Goal: Use online tool/utility: Utilize a website feature to perform a specific function

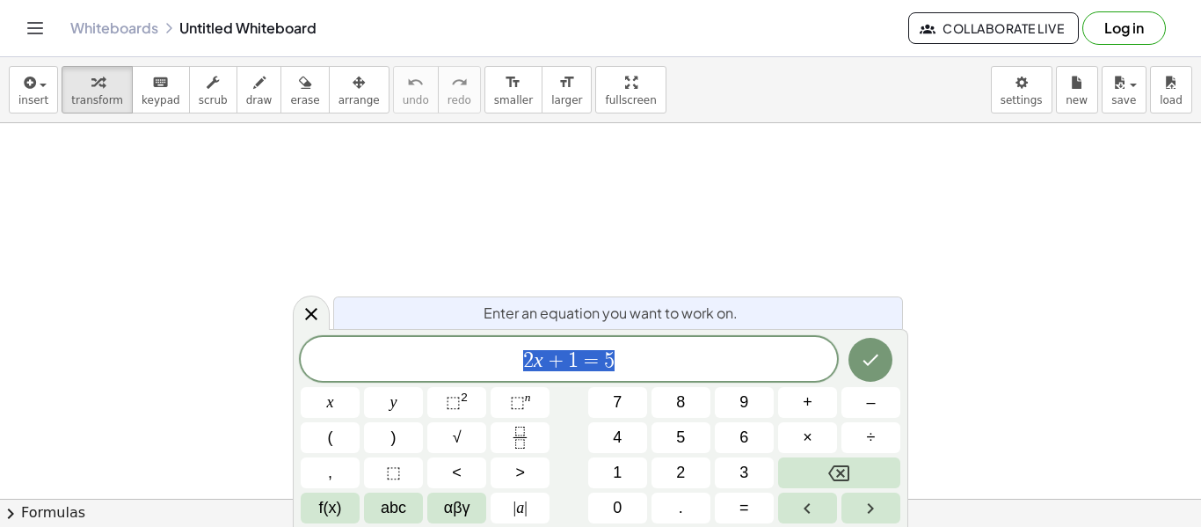
scroll to position [1, 0]
click at [876, 365] on icon "Done" at bounding box center [870, 359] width 21 height 21
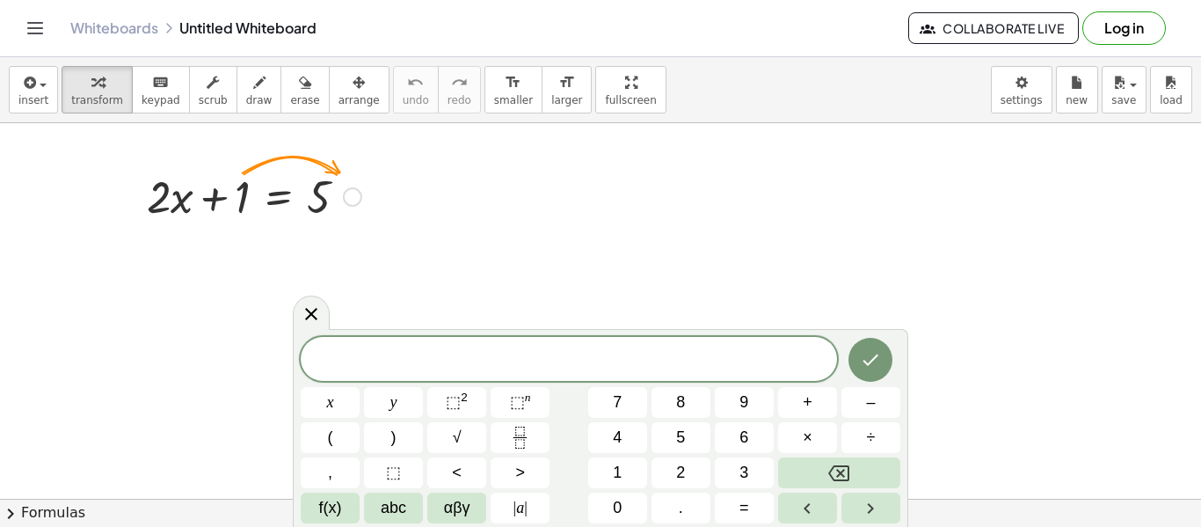
click at [281, 180] on div at bounding box center [254, 195] width 232 height 60
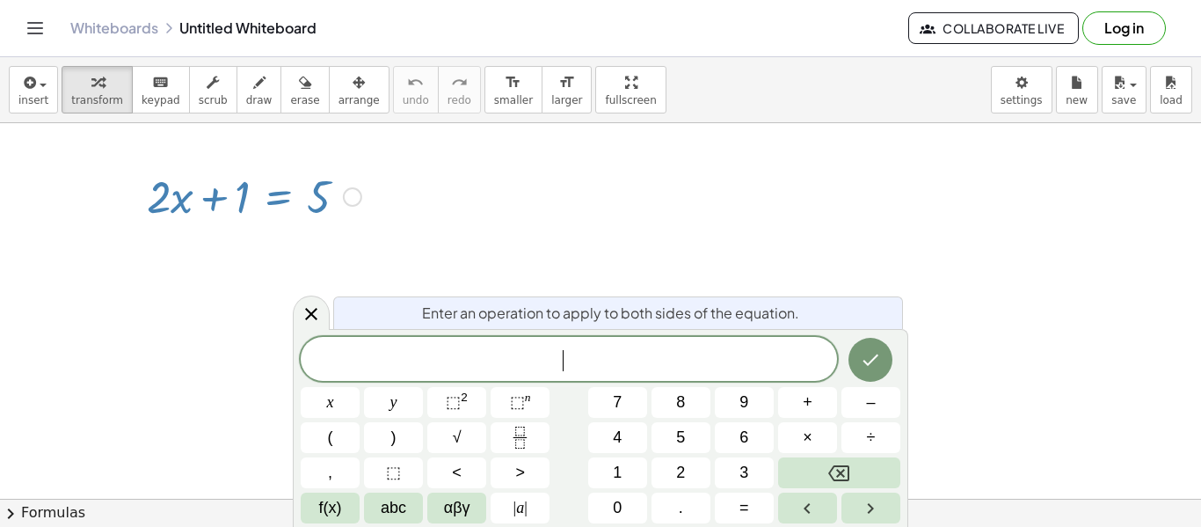
drag, startPoint x: 287, startPoint y: 142, endPoint x: 293, endPoint y: 182, distance: 40.8
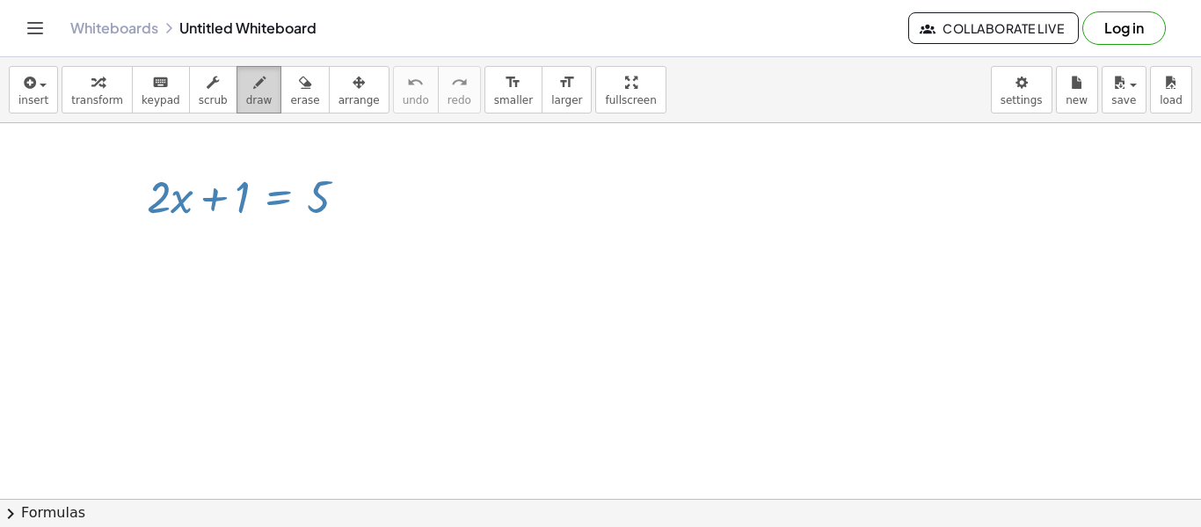
click at [252, 103] on span "draw" at bounding box center [259, 100] width 26 height 12
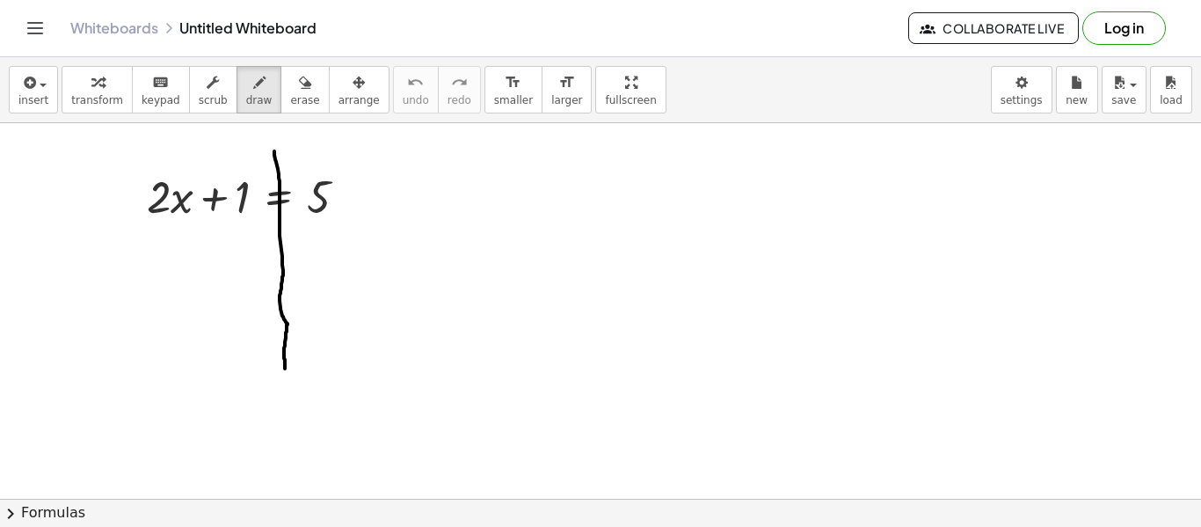
drag, startPoint x: 274, startPoint y: 151, endPoint x: 285, endPoint y: 370, distance: 219.2
drag, startPoint x: 211, startPoint y: 229, endPoint x: 224, endPoint y: 228, distance: 13.3
drag, startPoint x: 242, startPoint y: 222, endPoint x: 241, endPoint y: 251, distance: 28.1
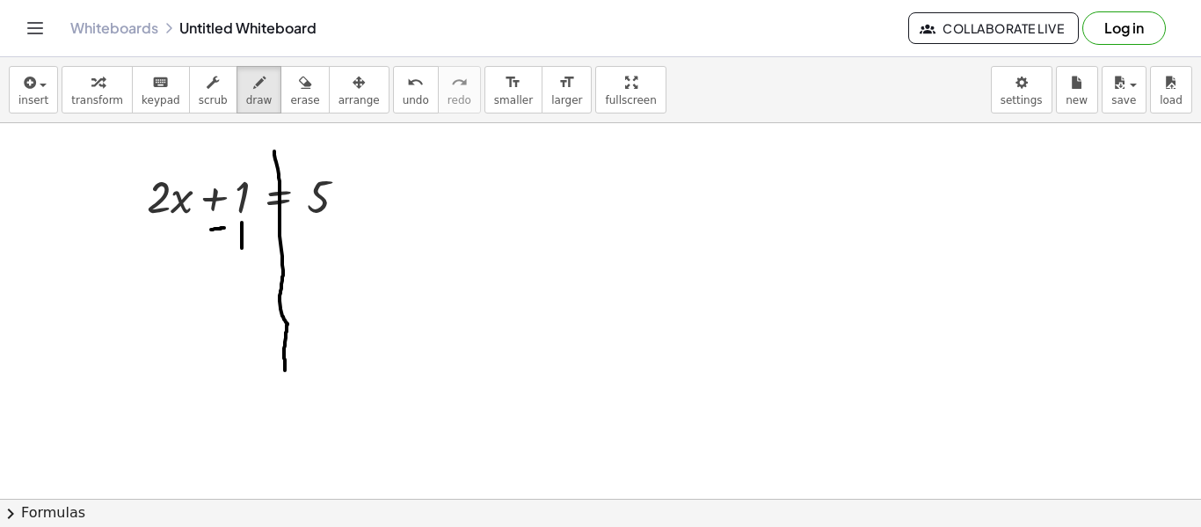
drag, startPoint x: 213, startPoint y: 172, endPoint x: 251, endPoint y: 244, distance: 81.4
drag, startPoint x: 300, startPoint y: 244, endPoint x: 313, endPoint y: 244, distance: 13.2
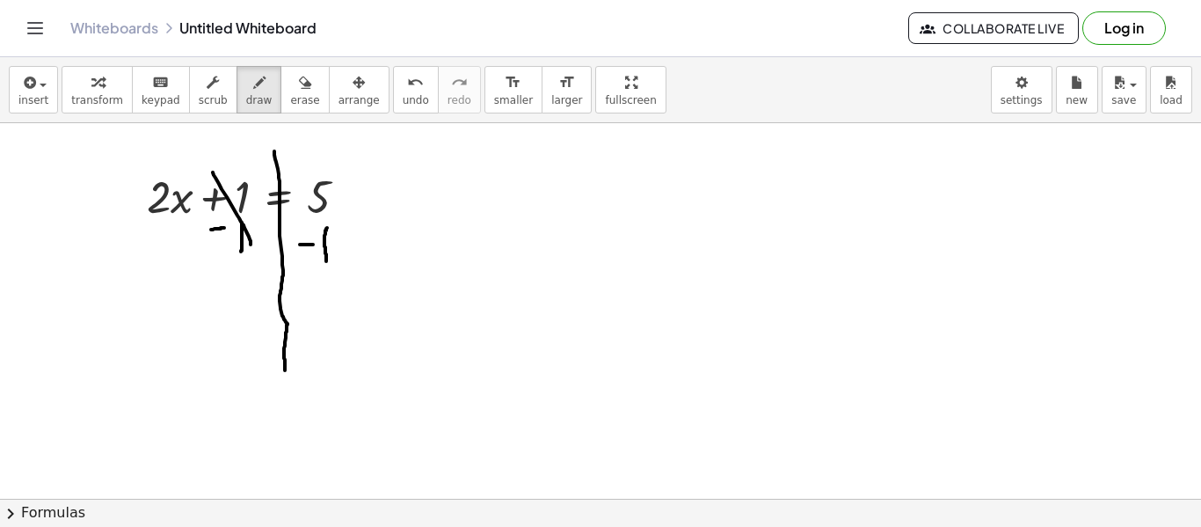
drag, startPoint x: 327, startPoint y: 228, endPoint x: 326, endPoint y: 262, distance: 34.3
drag, startPoint x: 269, startPoint y: 302, endPoint x: 284, endPoint y: 304, distance: 15.2
drag, startPoint x: 274, startPoint y: 315, endPoint x: 292, endPoint y: 314, distance: 17.6
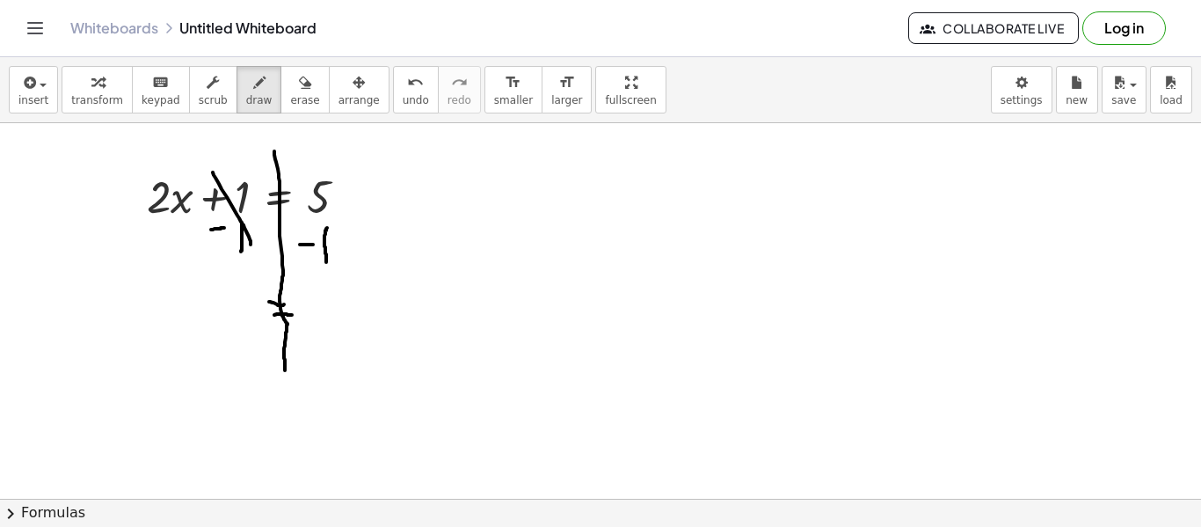
drag, startPoint x: 223, startPoint y: 302, endPoint x: 244, endPoint y: 333, distance: 38.0
drag, startPoint x: 245, startPoint y: 316, endPoint x: 265, endPoint y: 326, distance: 22.0
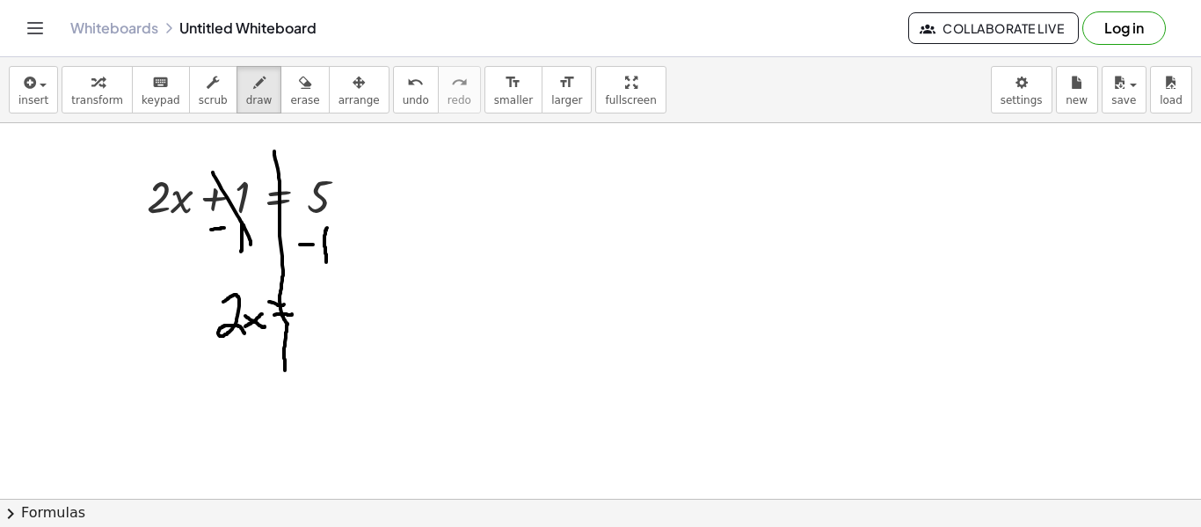
drag, startPoint x: 262, startPoint y: 314, endPoint x: 244, endPoint y: 328, distance: 23.2
drag, startPoint x: 300, startPoint y: 298, endPoint x: 315, endPoint y: 339, distance: 43.9
drag, startPoint x: 213, startPoint y: 350, endPoint x: 253, endPoint y: 348, distance: 40.5
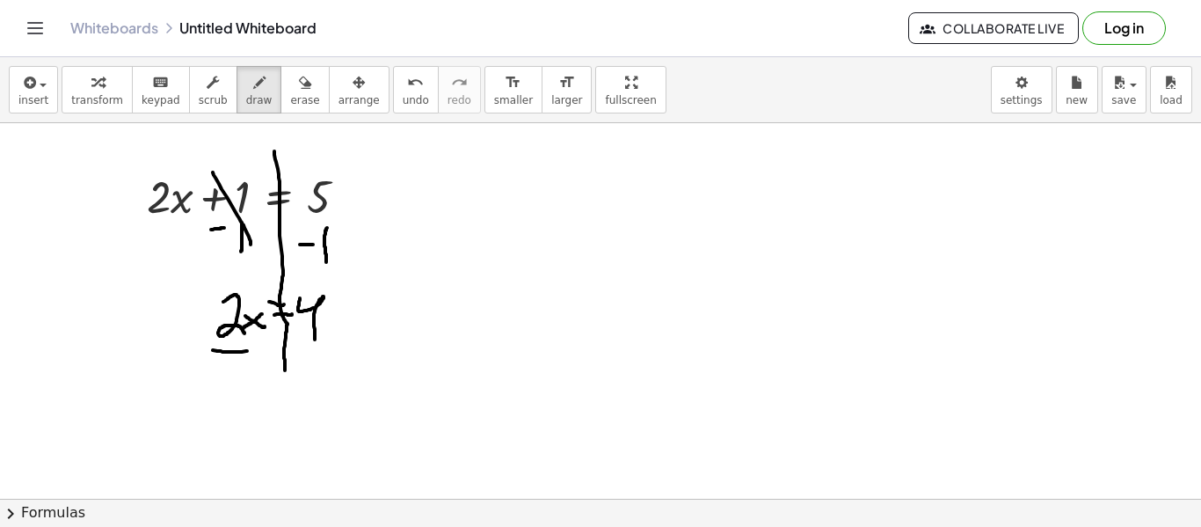
drag, startPoint x: 219, startPoint y: 365, endPoint x: 247, endPoint y: 394, distance: 40.4
drag, startPoint x: 208, startPoint y: 302, endPoint x: 244, endPoint y: 404, distance: 107.9
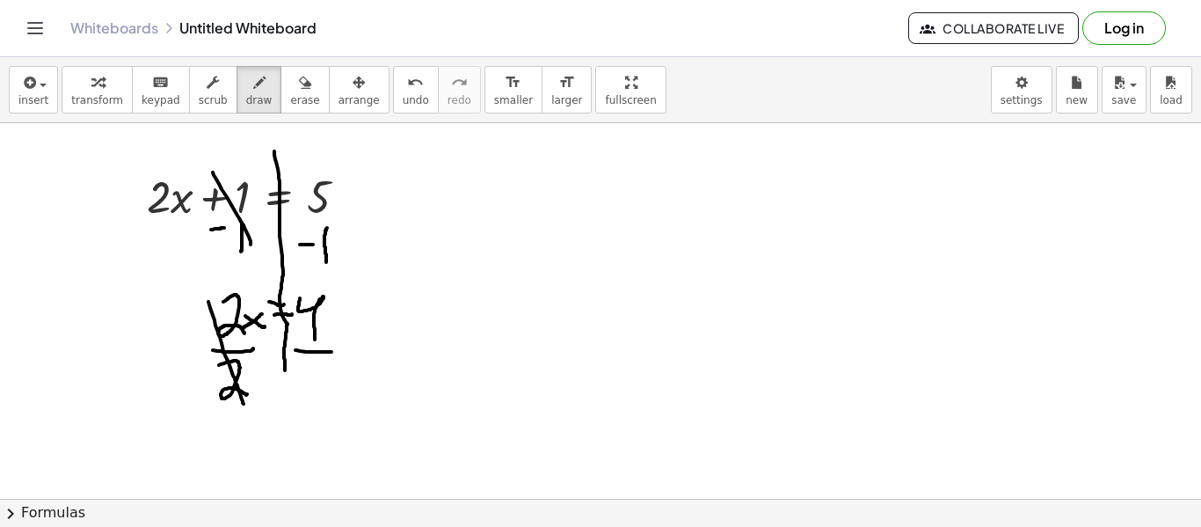
drag, startPoint x: 295, startPoint y: 350, endPoint x: 339, endPoint y: 351, distance: 44.0
drag, startPoint x: 302, startPoint y: 363, endPoint x: 343, endPoint y: 386, distance: 47.2
drag, startPoint x: 455, startPoint y: 352, endPoint x: 472, endPoint y: 369, distance: 24.3
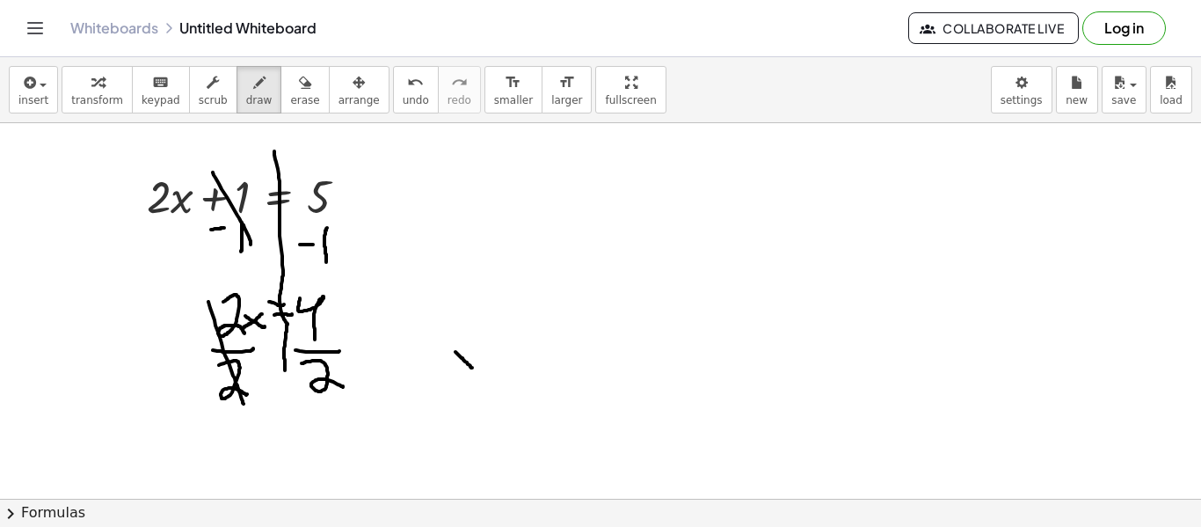
drag, startPoint x: 455, startPoint y: 372, endPoint x: 470, endPoint y: 350, distance: 26.6
drag, startPoint x: 477, startPoint y: 355, endPoint x: 488, endPoint y: 353, distance: 10.7
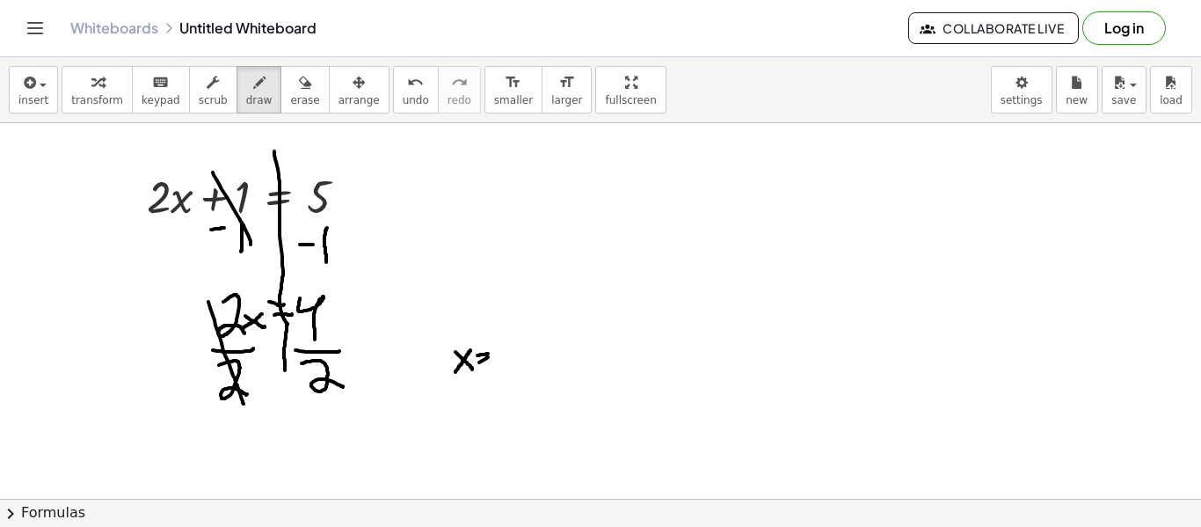
drag, startPoint x: 479, startPoint y: 362, endPoint x: 490, endPoint y: 356, distance: 12.2
drag, startPoint x: 496, startPoint y: 356, endPoint x: 539, endPoint y: 373, distance: 46.2
drag, startPoint x: 449, startPoint y: 342, endPoint x: 479, endPoint y: 375, distance: 44.8
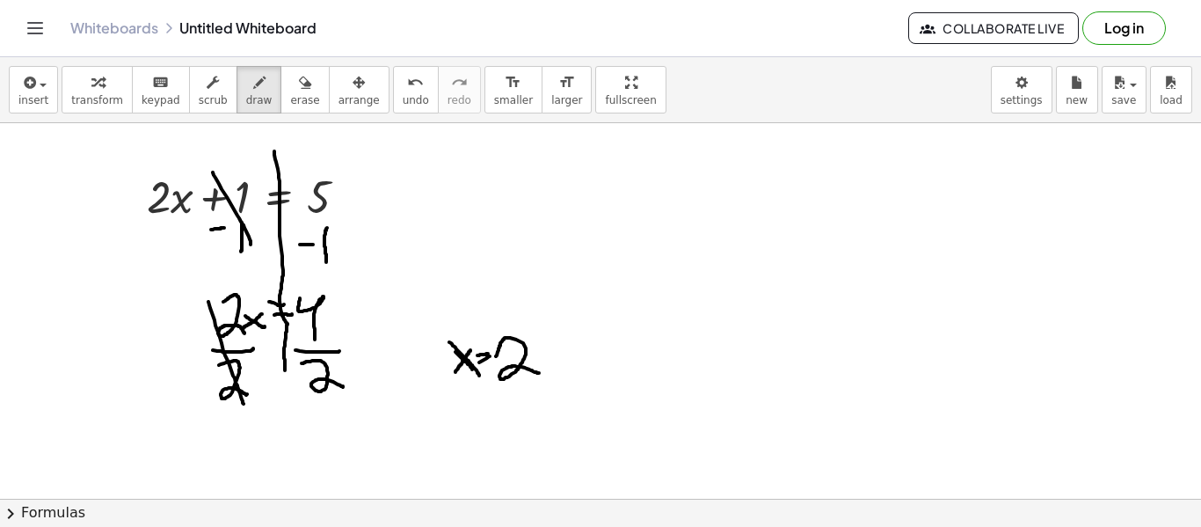
drag, startPoint x: 449, startPoint y: 379, endPoint x: 476, endPoint y: 341, distance: 46.1
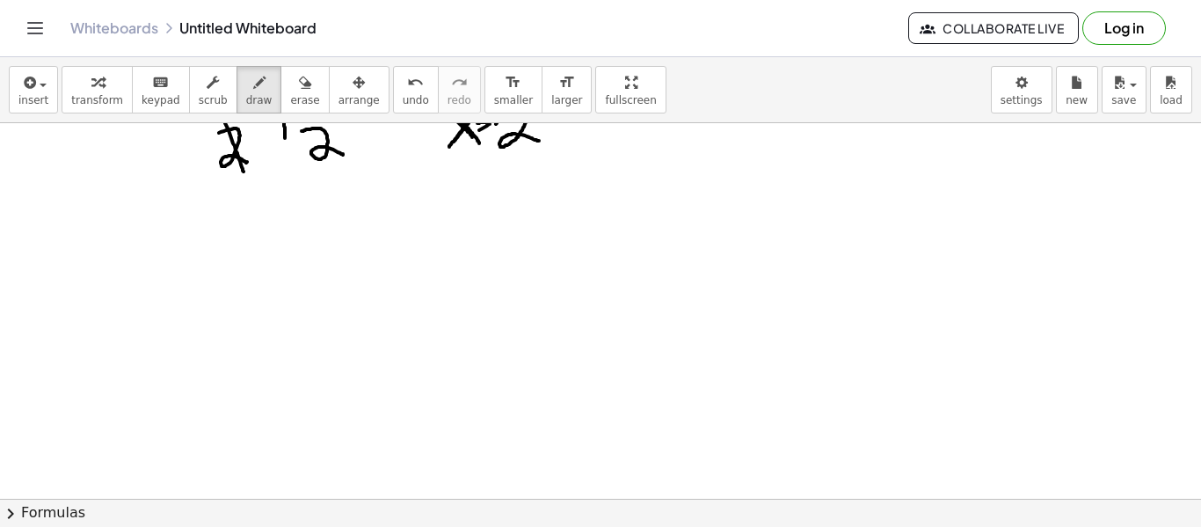
scroll to position [190, 0]
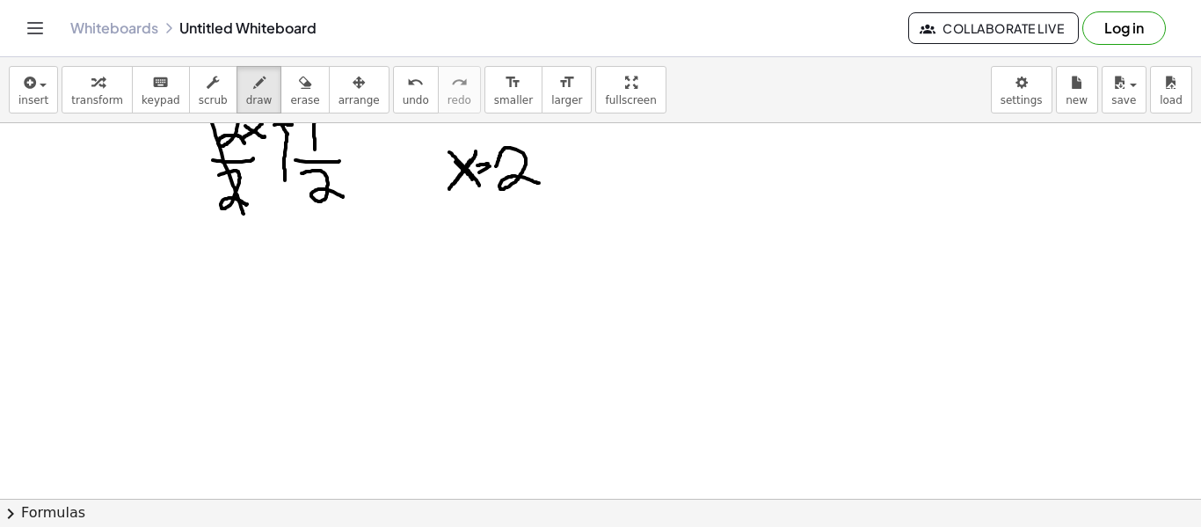
click at [606, 158] on div at bounding box center [600, 365] width 1201 height 865
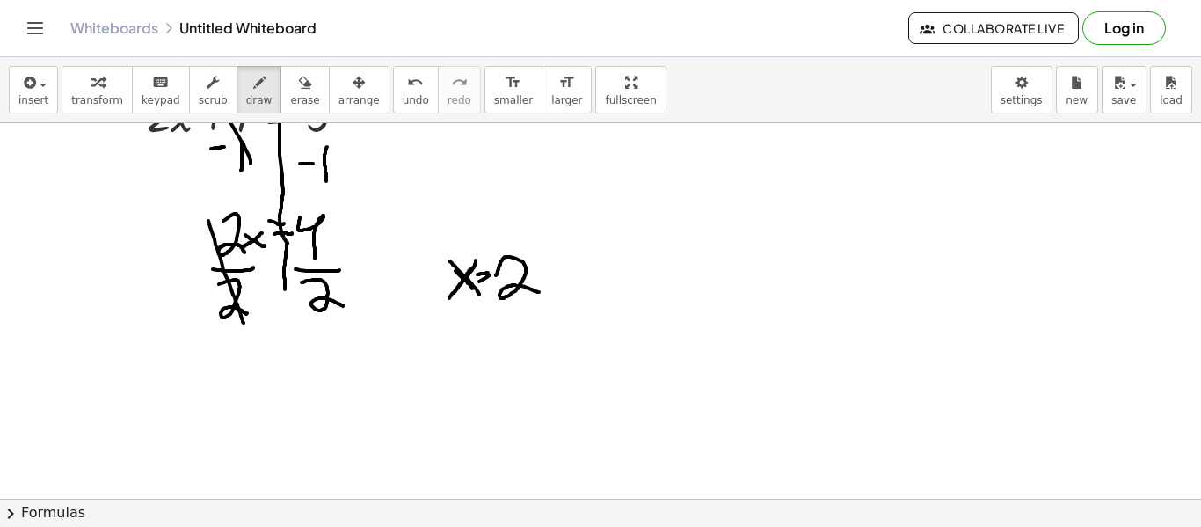
scroll to position [0, 0]
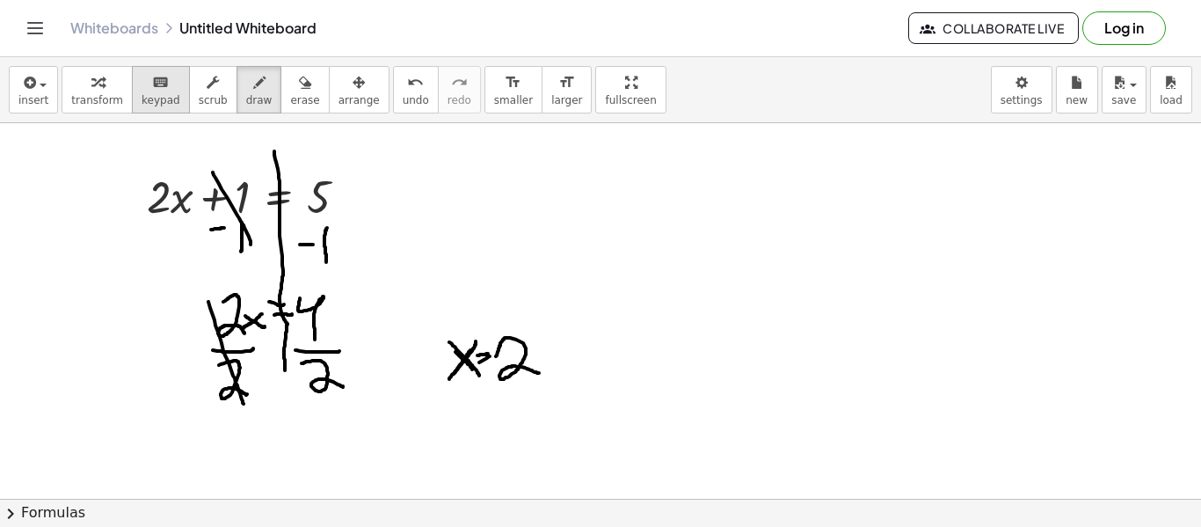
click at [150, 98] on span "keypad" at bounding box center [161, 100] width 39 height 12
click at [142, 87] on div "keyboard" at bounding box center [161, 81] width 39 height 21
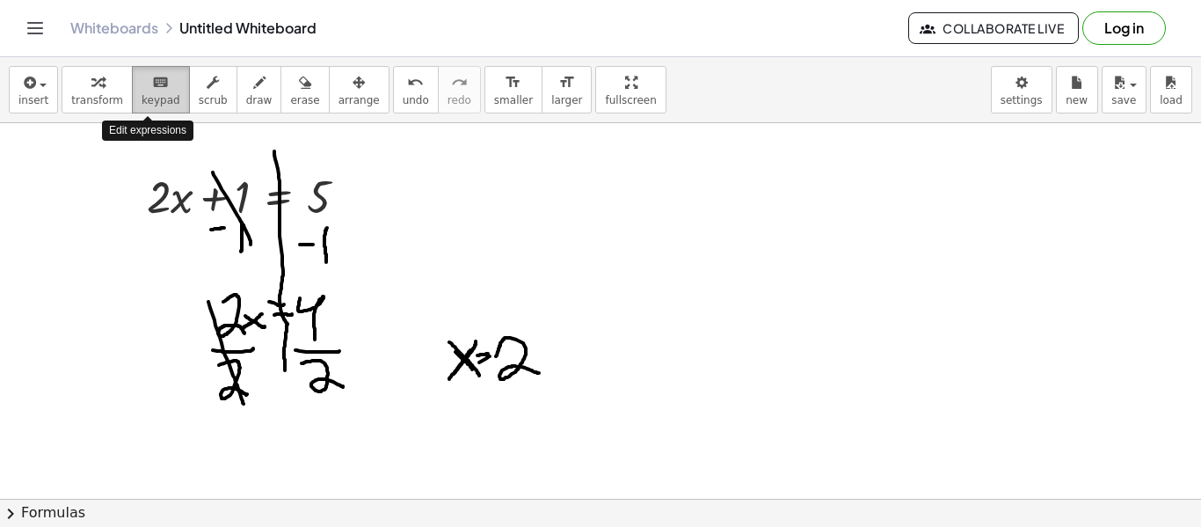
click at [142, 87] on div "keyboard" at bounding box center [161, 81] width 39 height 21
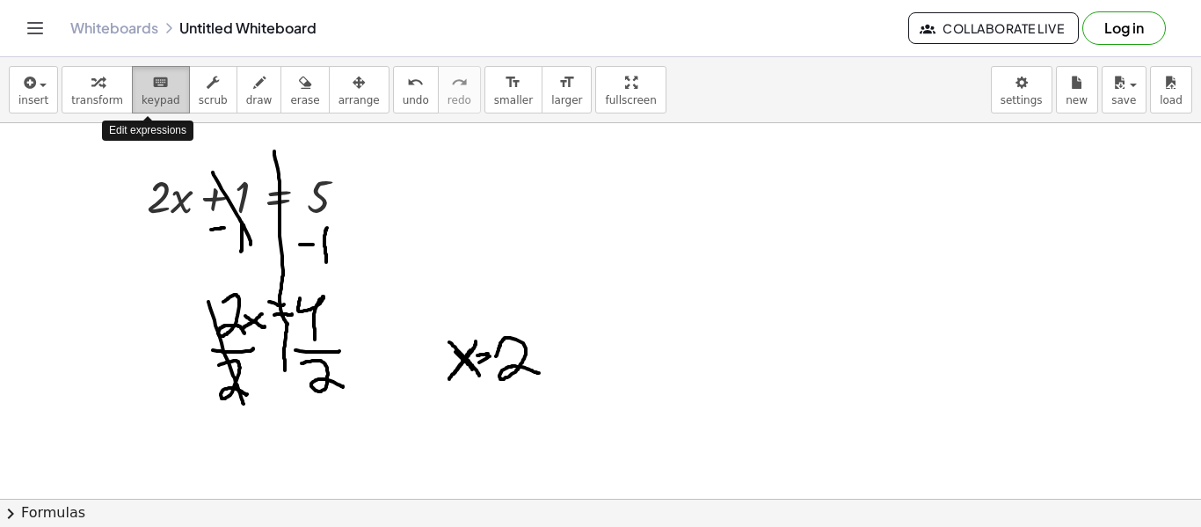
click at [142, 87] on div "keyboard" at bounding box center [161, 81] width 39 height 21
drag, startPoint x: 647, startPoint y: 195, endPoint x: 638, endPoint y: 215, distance: 21.2
click at [251, 91] on button "draw" at bounding box center [260, 89] width 46 height 47
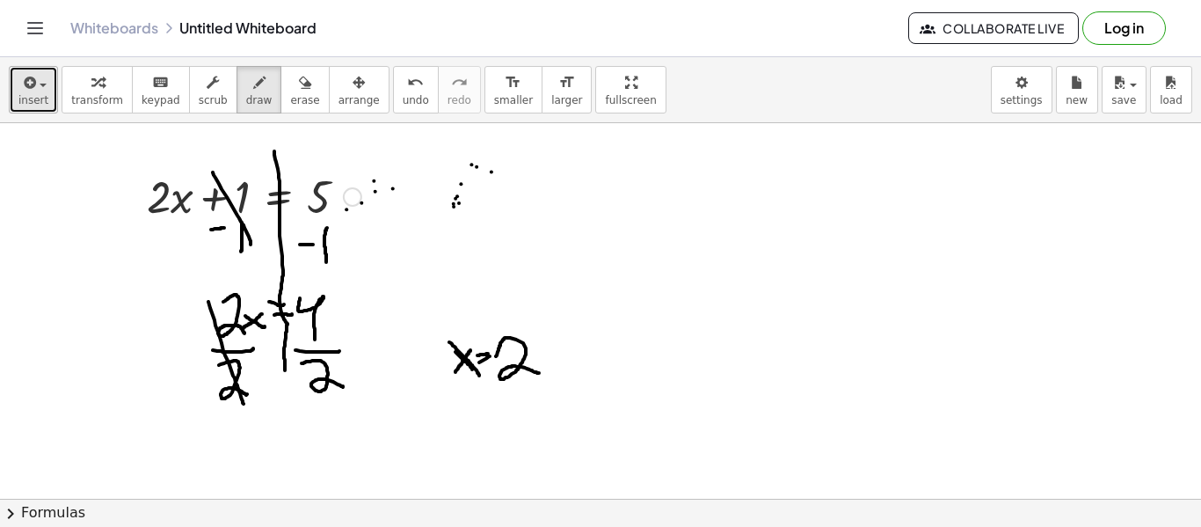
click at [36, 86] on span "button" at bounding box center [38, 84] width 4 height 12
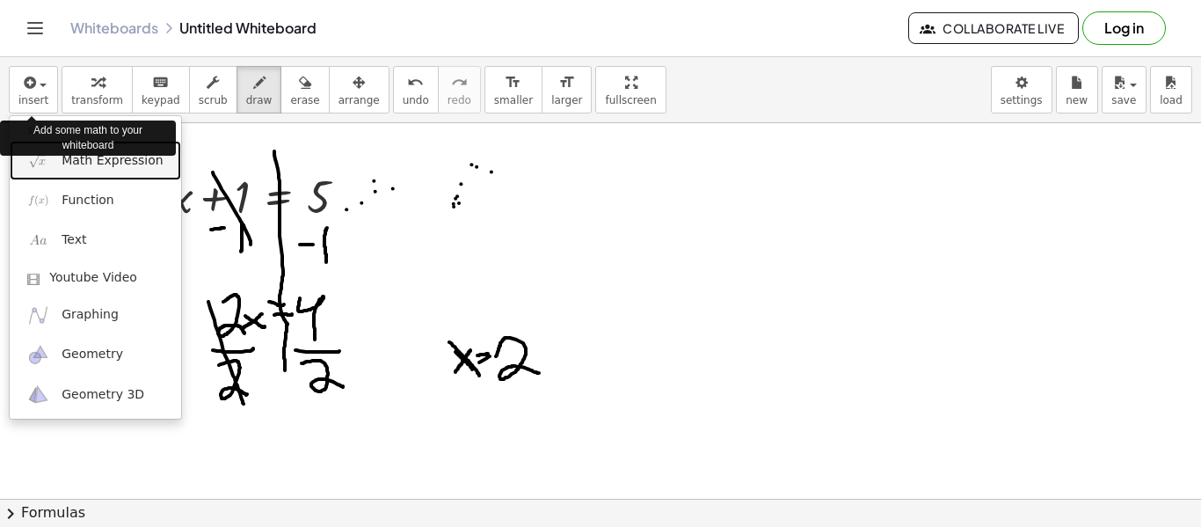
click at [151, 172] on link "Math Expression" at bounding box center [95, 161] width 171 height 40
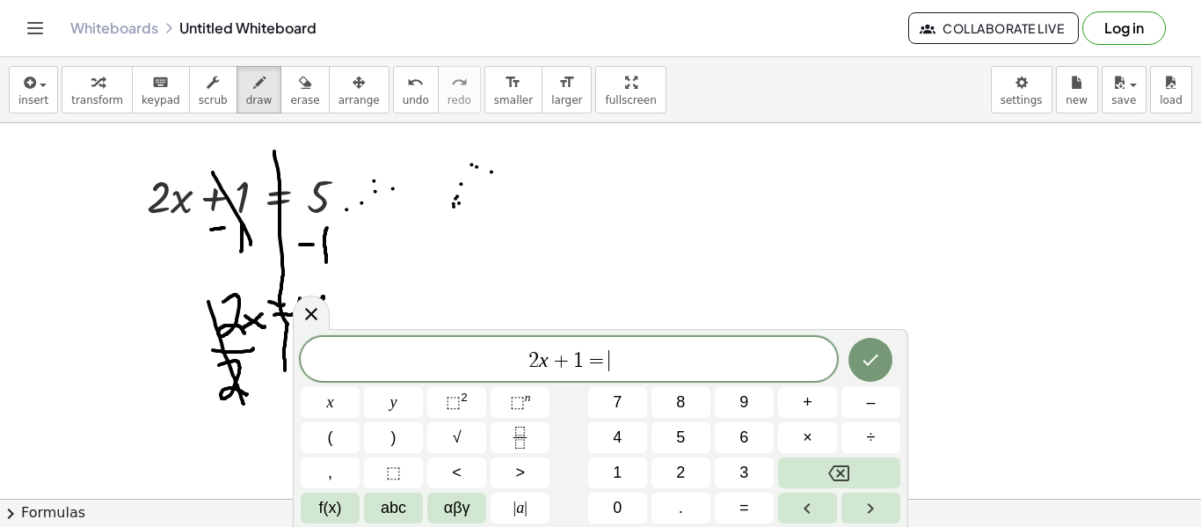
scroll to position [7, 0]
click at [857, 368] on button "Done" at bounding box center [870, 360] width 44 height 44
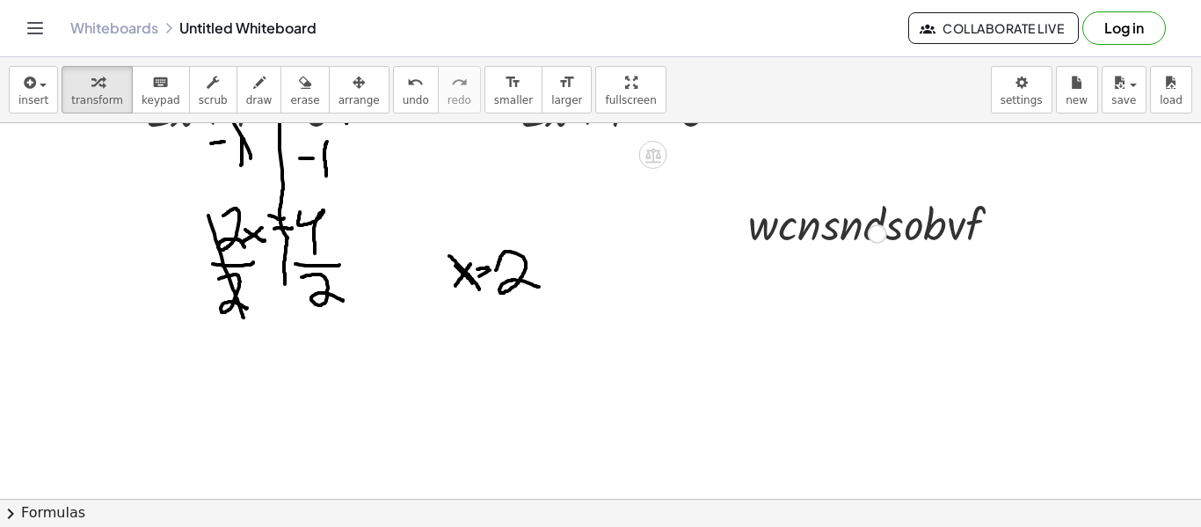
scroll to position [0, 0]
click at [30, 99] on span "insert" at bounding box center [33, 100] width 30 height 12
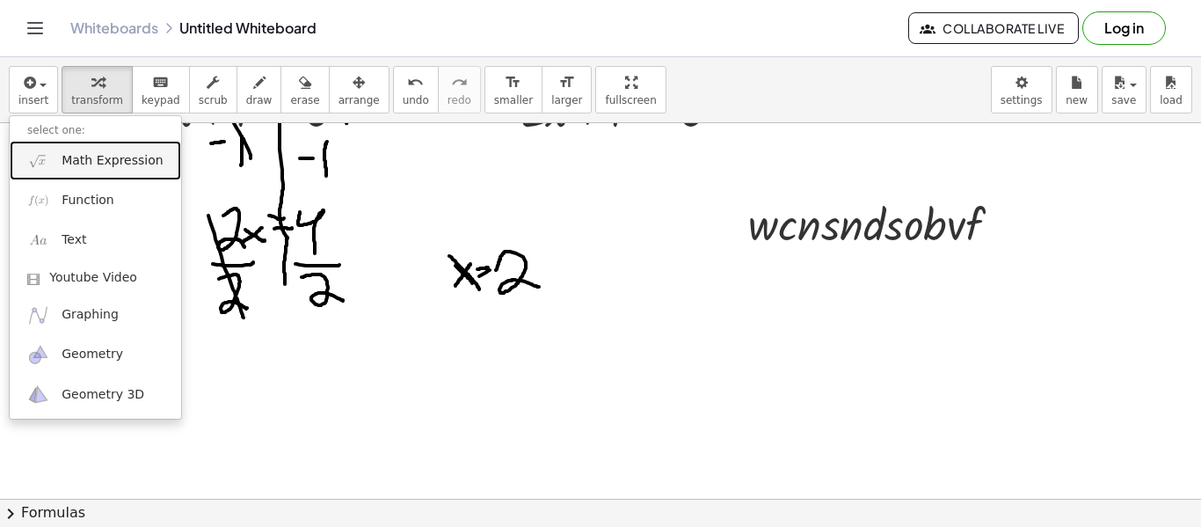
click at [91, 161] on span "Math Expression" at bounding box center [112, 161] width 101 height 18
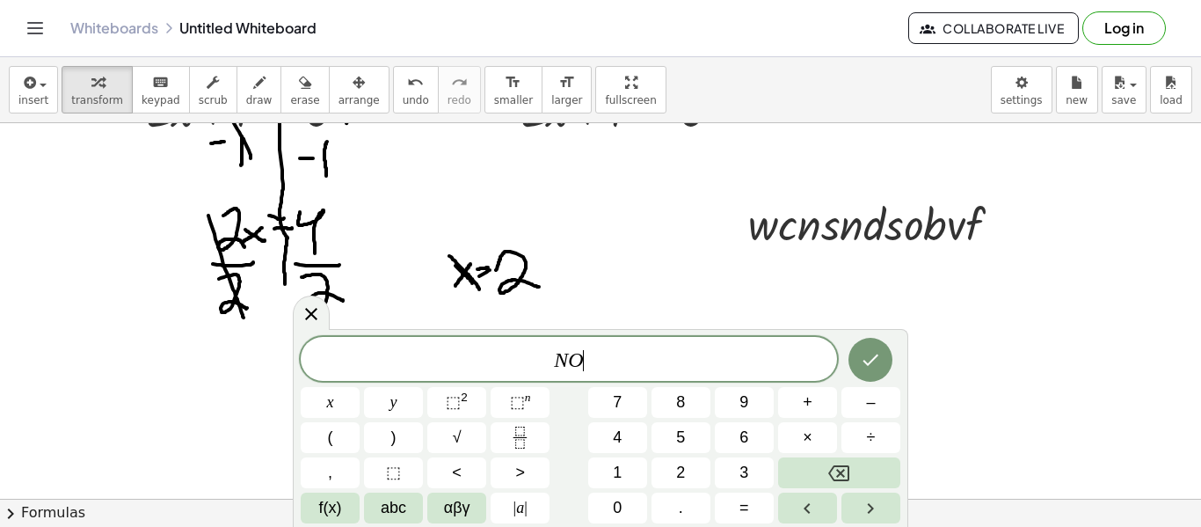
scroll to position [20, 0]
click at [873, 356] on icon "Done" at bounding box center [870, 359] width 21 height 21
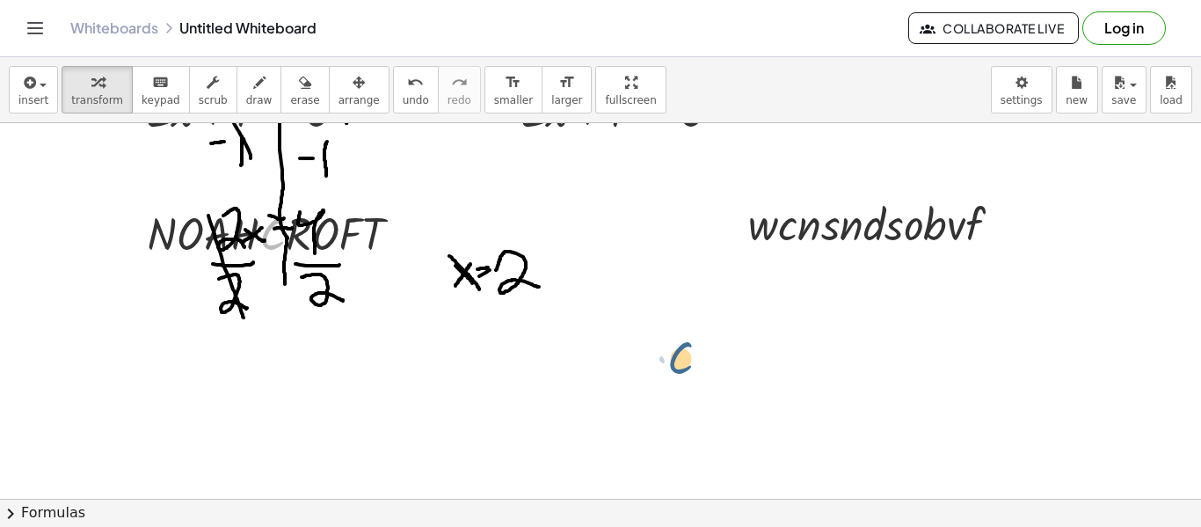
drag, startPoint x: 284, startPoint y: 222, endPoint x: 697, endPoint y: 341, distance: 430.2
click at [697, 341] on div "+ · 2 · x + 1 = 5 + · 2 · x + 1 = 5 Fix a mistake Transform line Copy line as L…" at bounding box center [603, 469] width 1207 height 865
drag, startPoint x: 260, startPoint y: 276, endPoint x: 364, endPoint y: 314, distance: 110.4
click at [364, 314] on div "+ · 2 · x + 1 = 5 + · 2 · x + 1 = 5 Fix a mistake Transform line Copy line as L…" at bounding box center [603, 469] width 1207 height 865
click at [402, 238] on div at bounding box center [406, 233] width 19 height 19
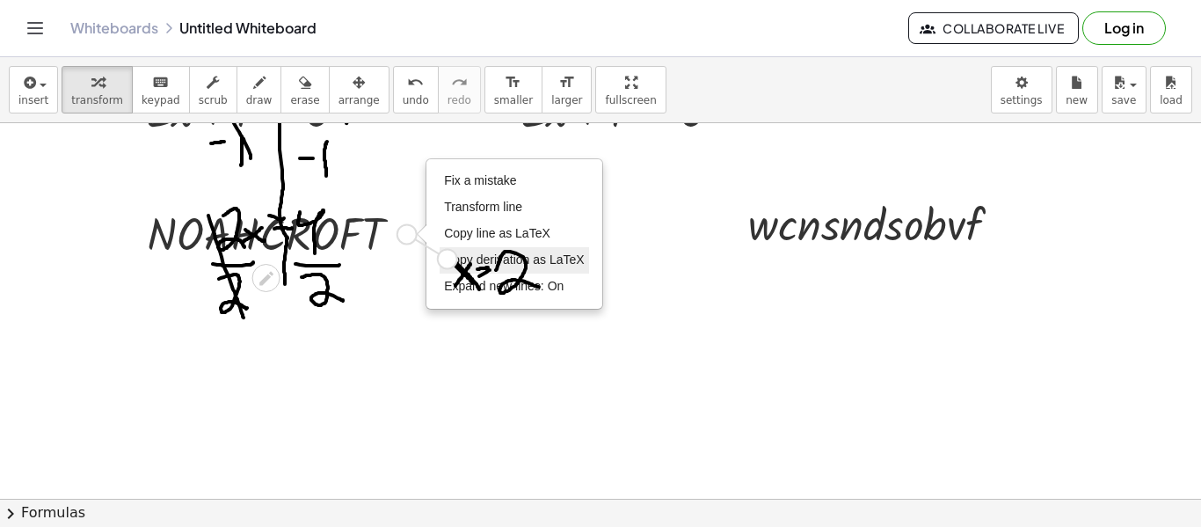
drag, startPoint x: 398, startPoint y: 232, endPoint x: 443, endPoint y: 260, distance: 52.9
click at [429, 260] on div "· N · O · A · H · C · R · O · F · T Fix a mistake Transform line Copy line as L…" at bounding box center [274, 232] width 309 height 69
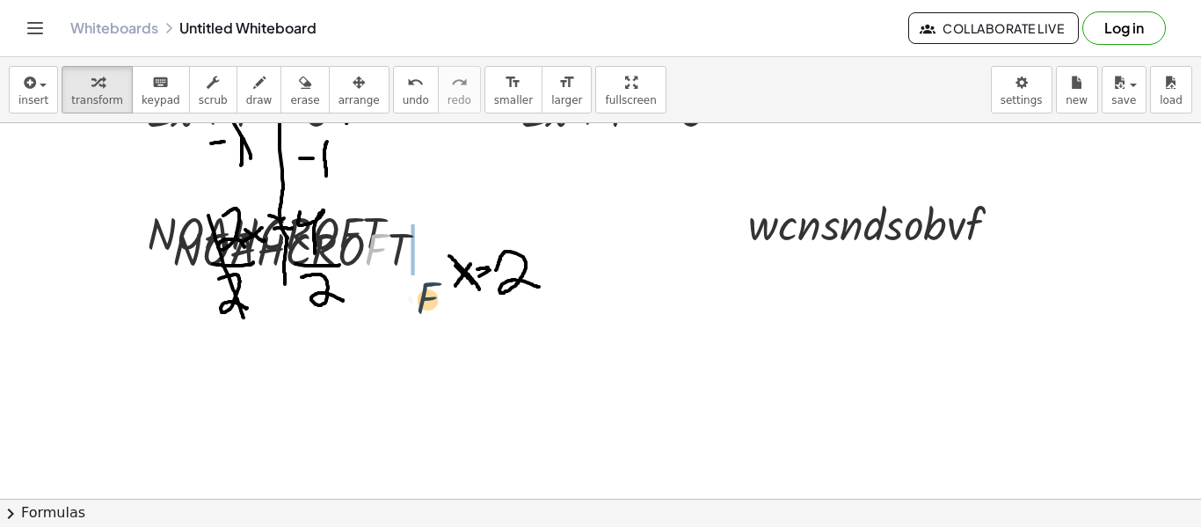
drag, startPoint x: 384, startPoint y: 246, endPoint x: 440, endPoint y: 301, distance: 78.3
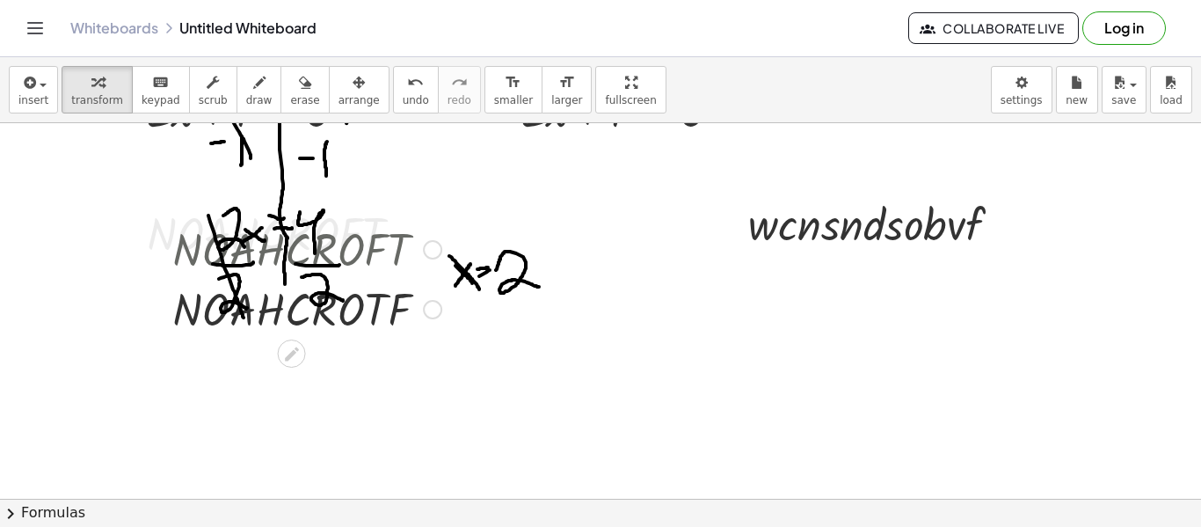
click at [389, 254] on div at bounding box center [307, 248] width 287 height 60
click at [399, 305] on div at bounding box center [307, 308] width 287 height 60
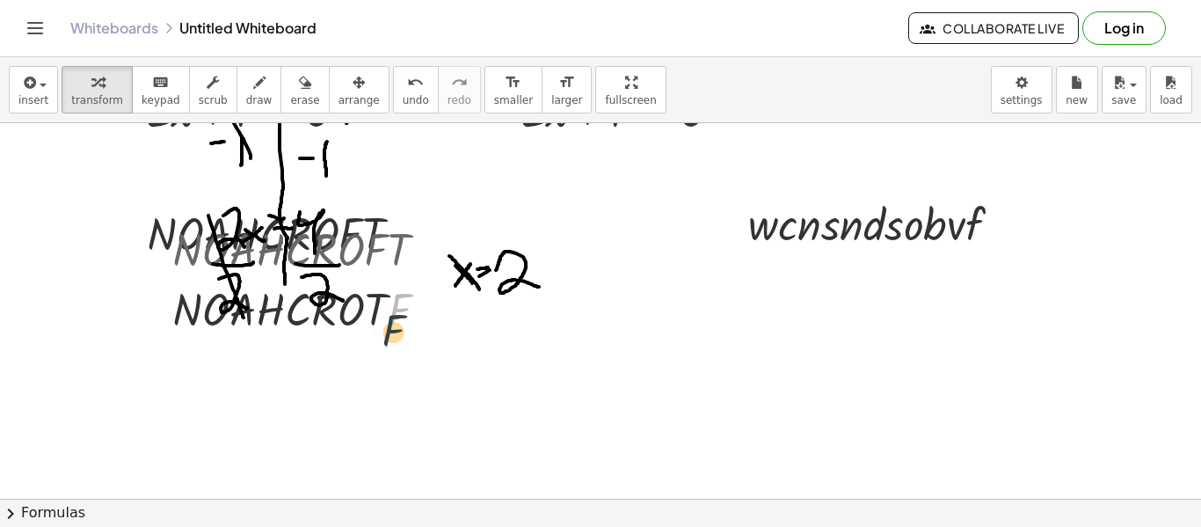
drag, startPoint x: 399, startPoint y: 305, endPoint x: 394, endPoint y: 328, distance: 23.5
click at [394, 328] on div at bounding box center [307, 308] width 287 height 60
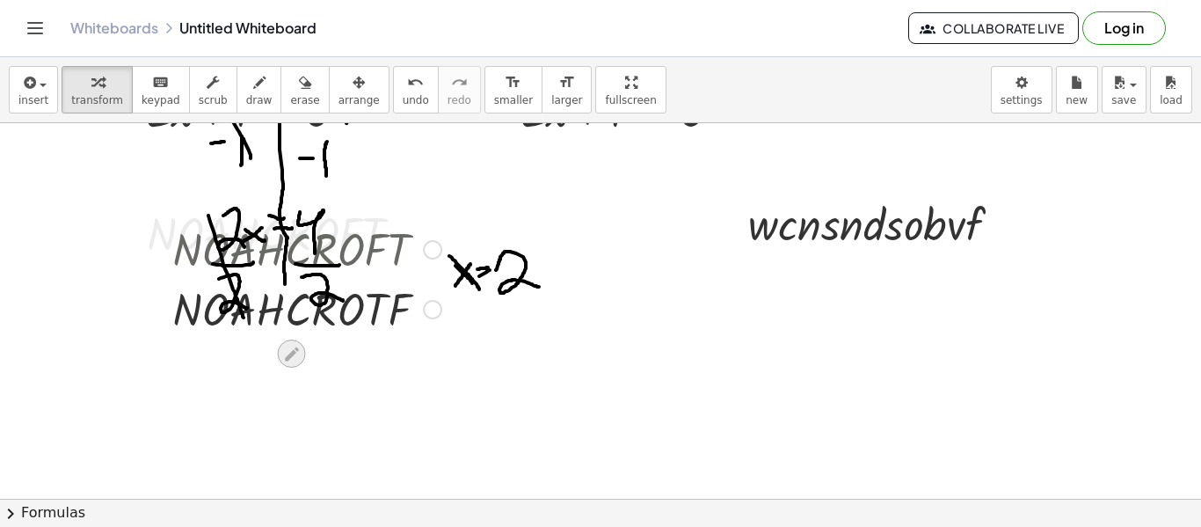
click at [282, 357] on icon at bounding box center [291, 354] width 18 height 18
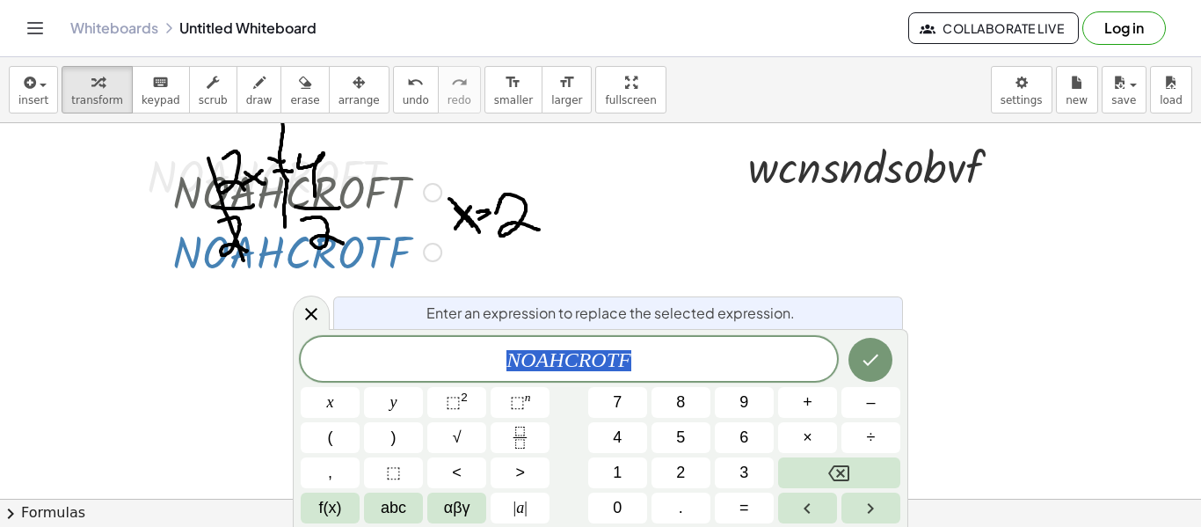
scroll to position [143, 0]
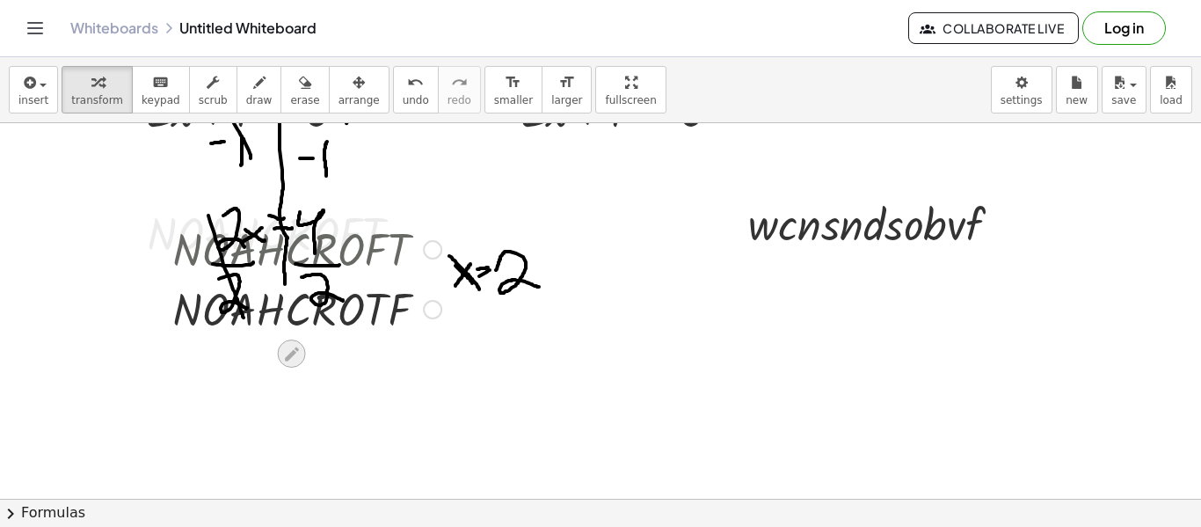
click at [296, 352] on icon at bounding box center [291, 354] width 18 height 18
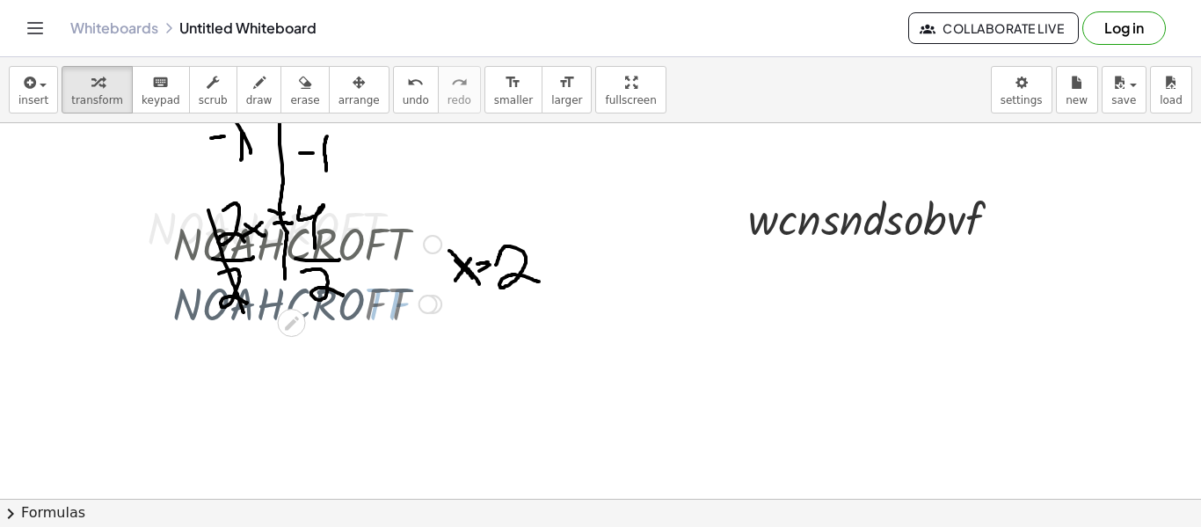
scroll to position [86, 0]
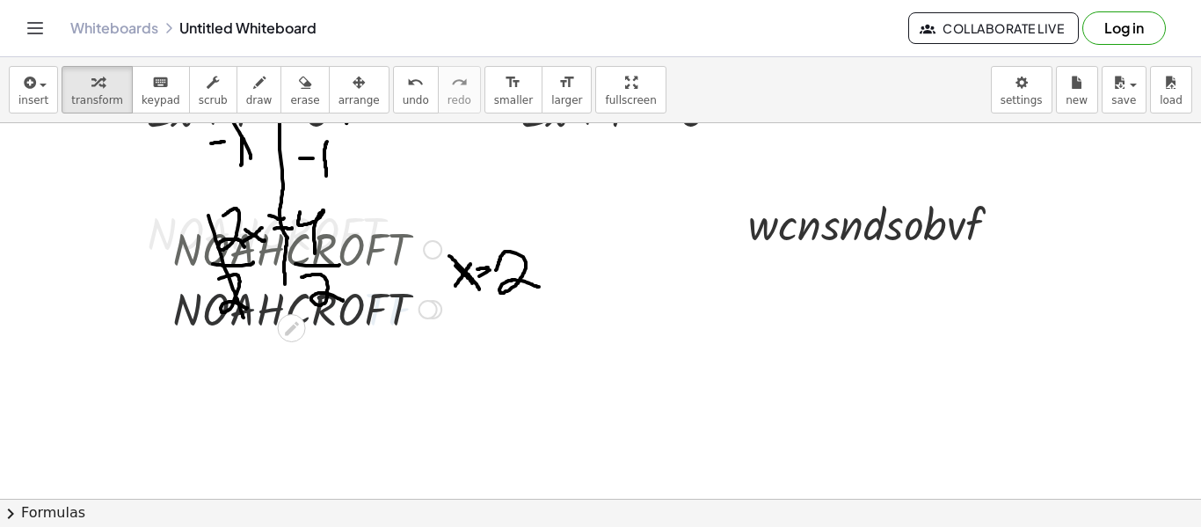
click at [897, 375] on div at bounding box center [603, 469] width 1207 height 865
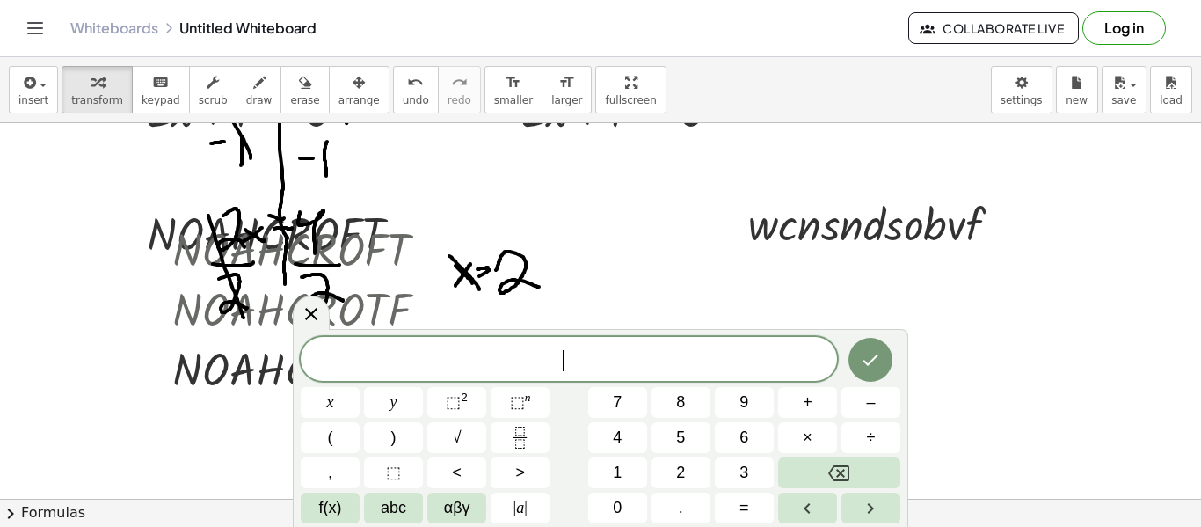
click at [360, 387] on div at bounding box center [330, 402] width 59 height 31
click at [1103, 332] on div at bounding box center [603, 469] width 1207 height 865
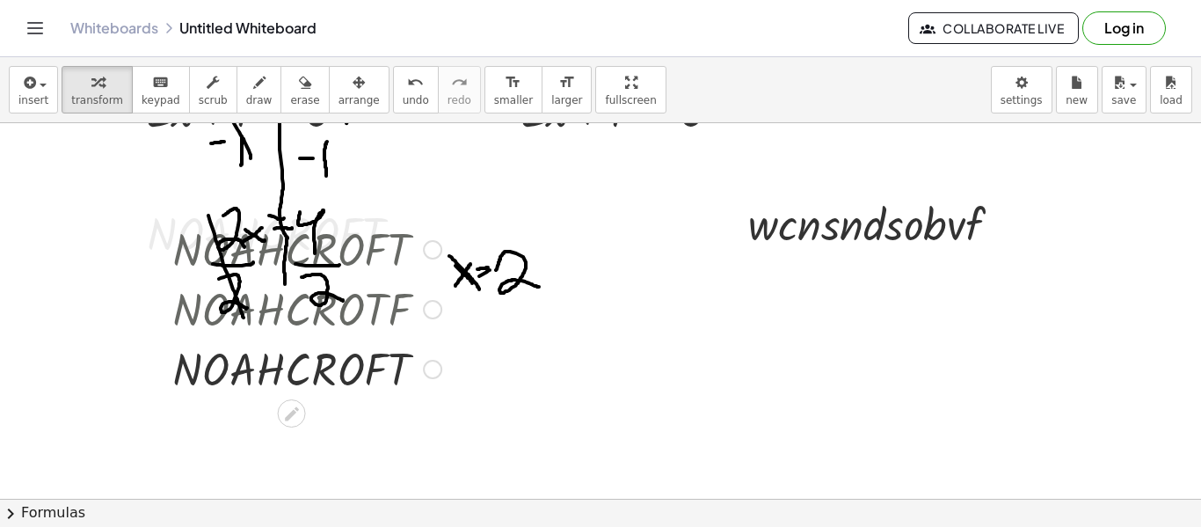
scroll to position [0, 0]
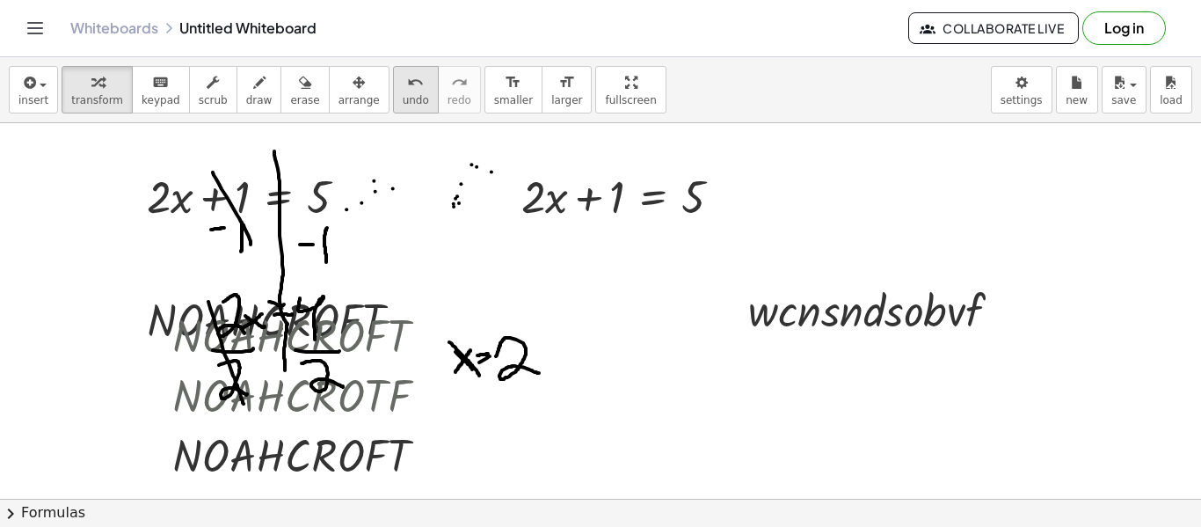
click at [396, 91] on button "undo undo" at bounding box center [416, 89] width 46 height 47
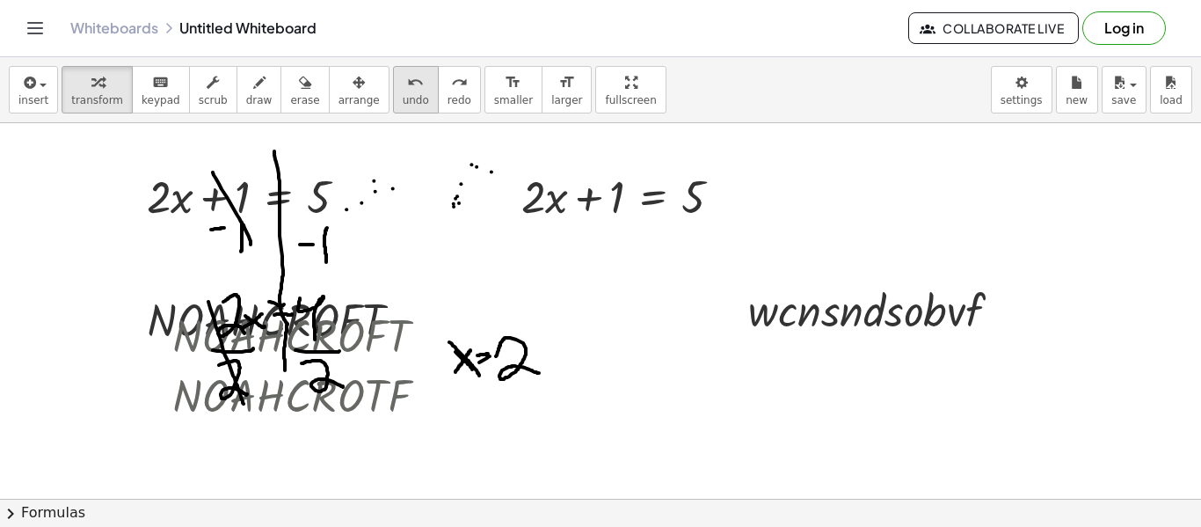
click at [396, 91] on button "undo undo" at bounding box center [416, 89] width 46 height 47
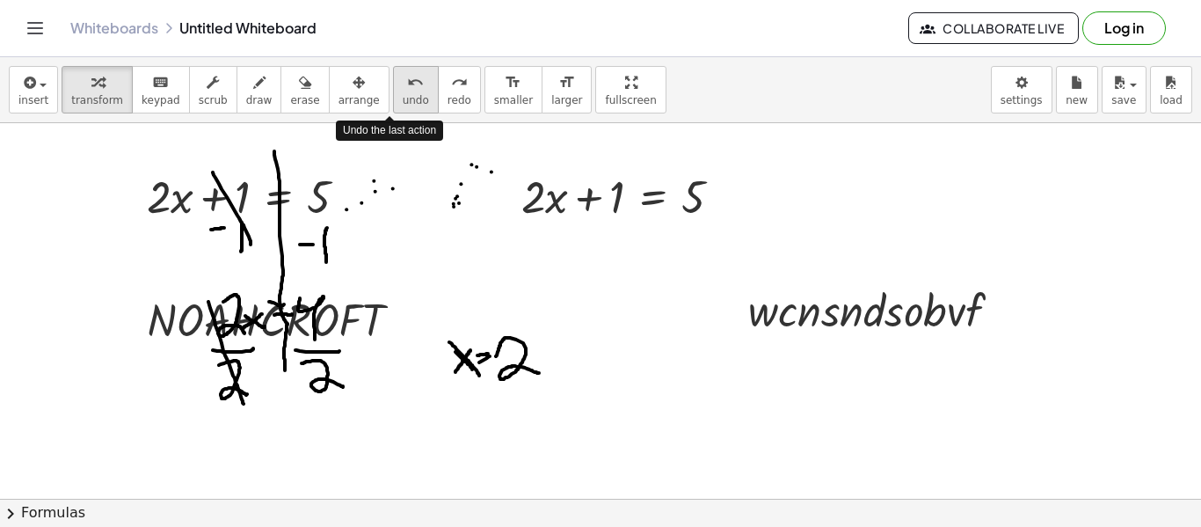
click at [396, 91] on button "undo undo" at bounding box center [416, 89] width 46 height 47
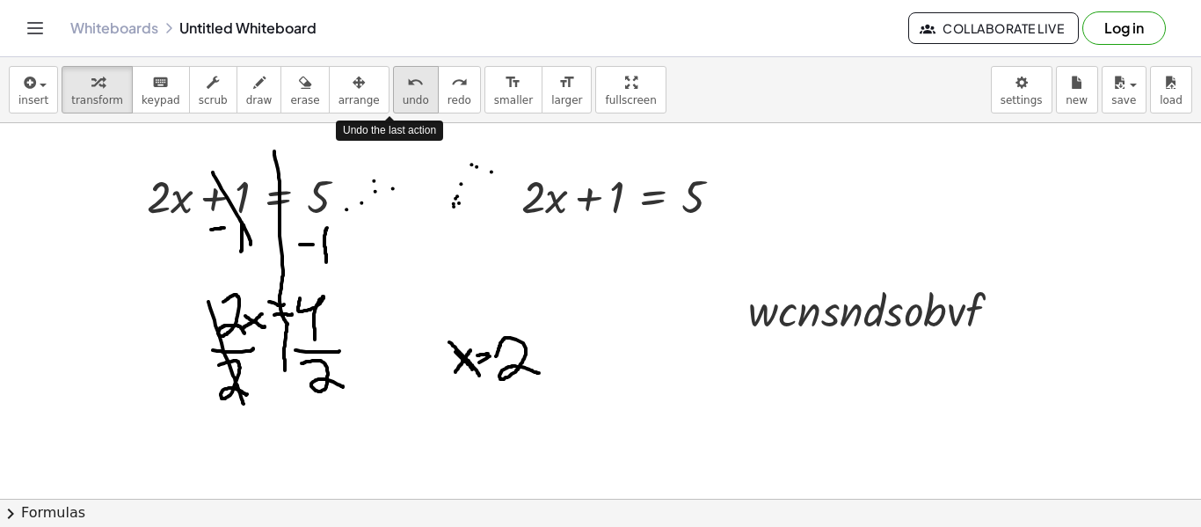
click at [396, 91] on button "undo undo" at bounding box center [416, 89] width 46 height 47
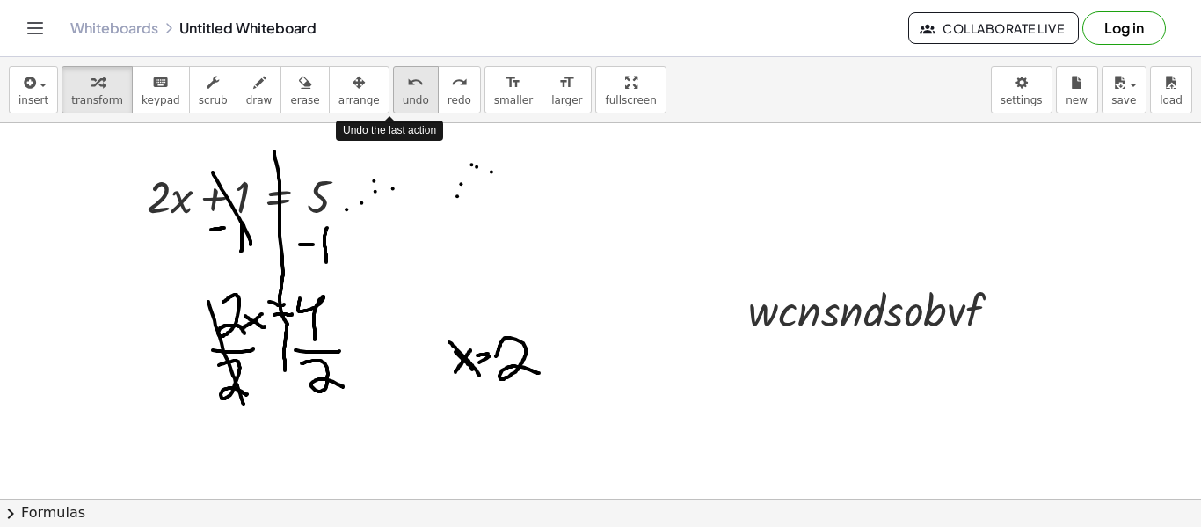
click at [396, 91] on button "undo undo" at bounding box center [416, 89] width 46 height 47
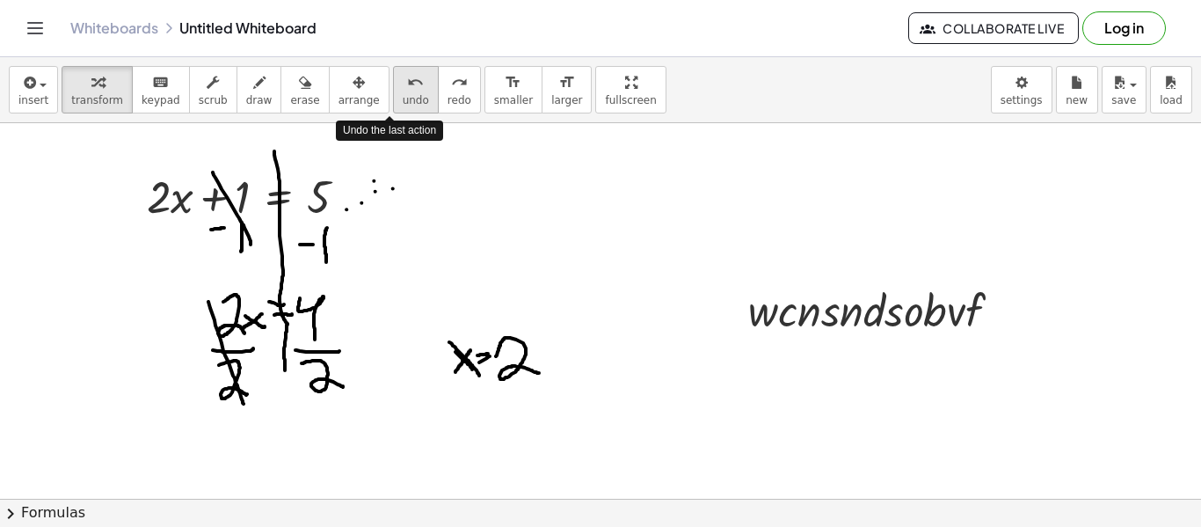
click at [396, 91] on button "undo undo" at bounding box center [416, 89] width 46 height 47
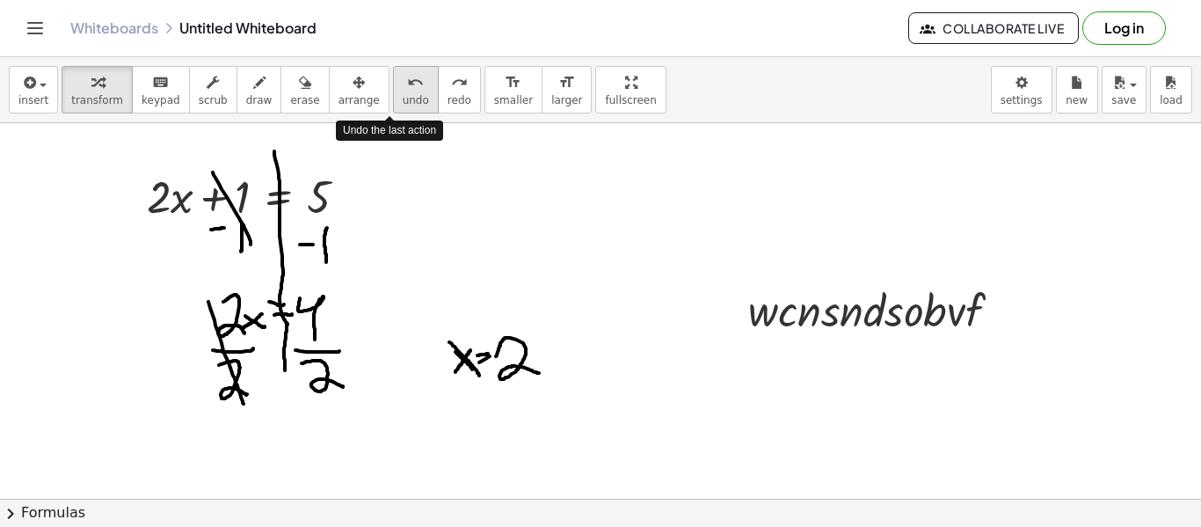
click at [396, 91] on button "undo undo" at bounding box center [416, 89] width 46 height 47
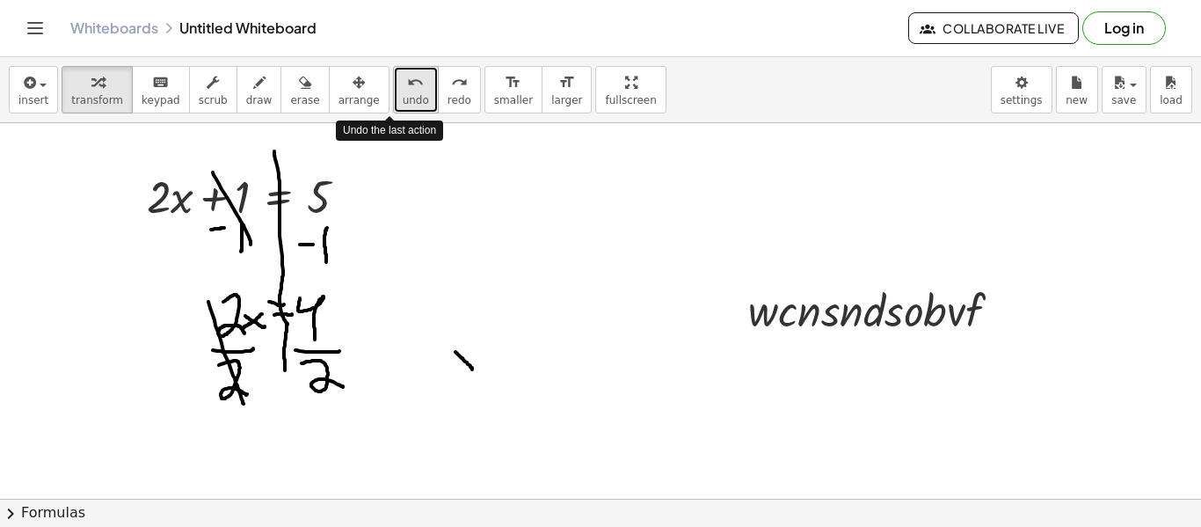
click at [396, 91] on button "undo undo" at bounding box center [416, 89] width 46 height 47
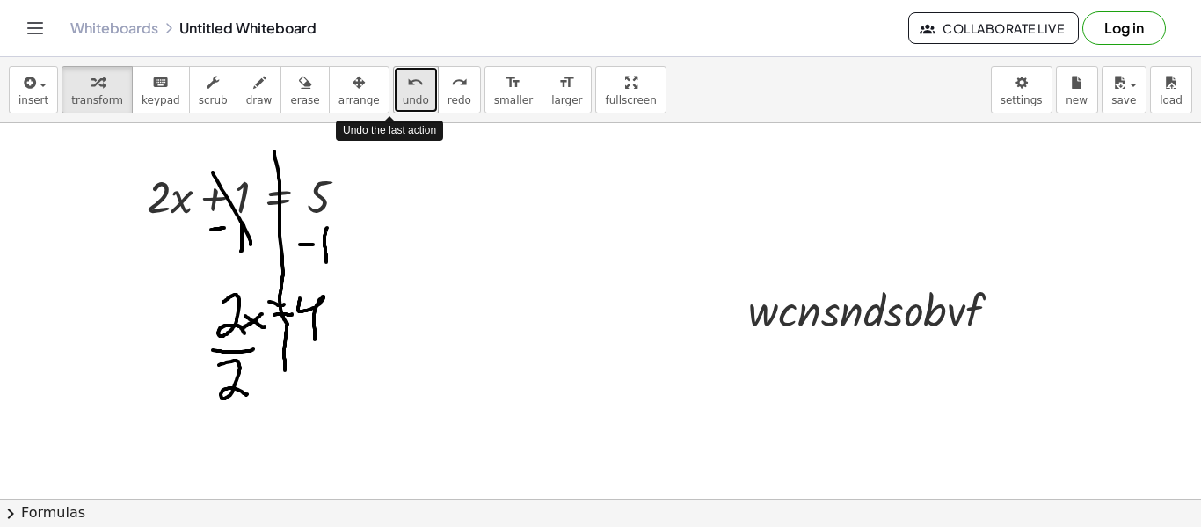
click at [396, 91] on button "undo undo" at bounding box center [416, 89] width 46 height 47
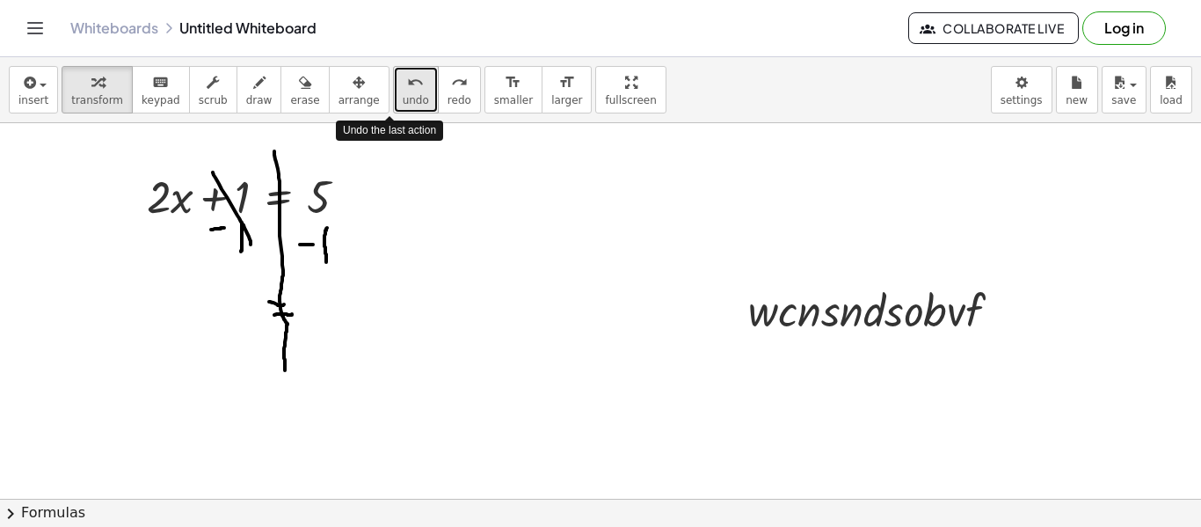
click at [396, 91] on button "undo undo" at bounding box center [416, 89] width 46 height 47
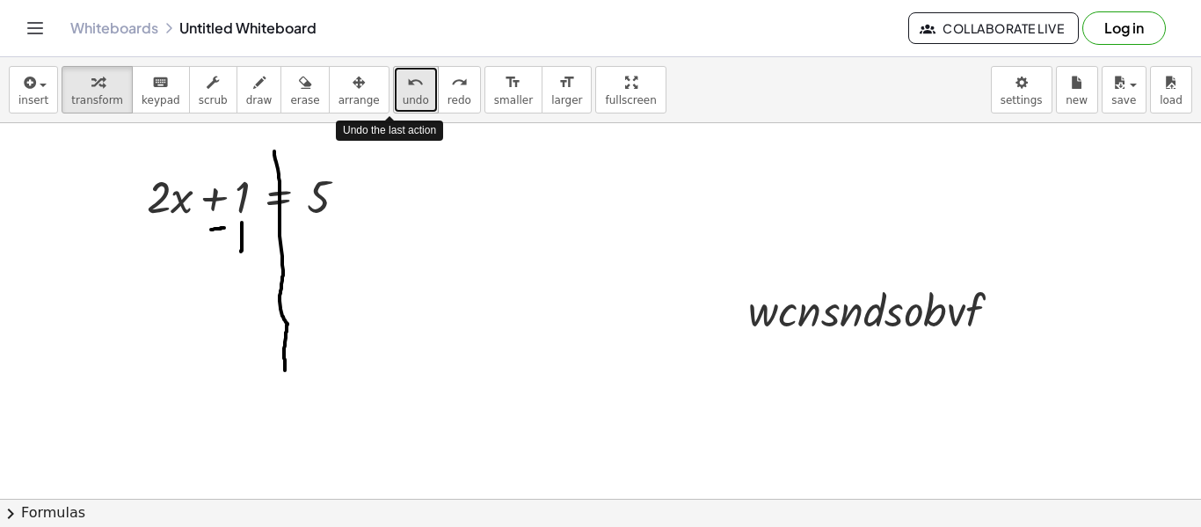
click at [396, 91] on button "undo undo" at bounding box center [416, 89] width 46 height 47
